Goal: Transaction & Acquisition: Purchase product/service

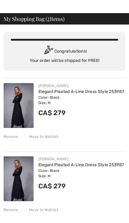
scroll to position [16, 0]
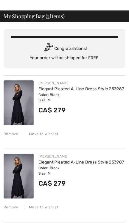
click at [10, 135] on div "Remove" at bounding box center [11, 133] width 15 height 5
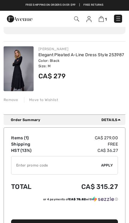
scroll to position [0, 0]
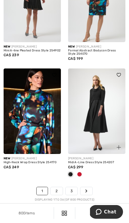
scroll to position [2084, 0]
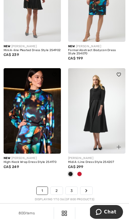
click at [60, 189] on link "2" at bounding box center [57, 191] width 12 height 8
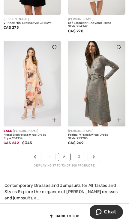
scroll to position [2076, 0]
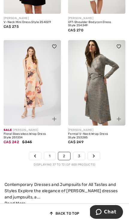
click at [78, 152] on link "3" at bounding box center [79, 156] width 12 height 8
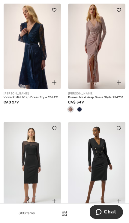
scroll to position [1789, 0]
